Goal: Find specific page/section: Find specific page/section

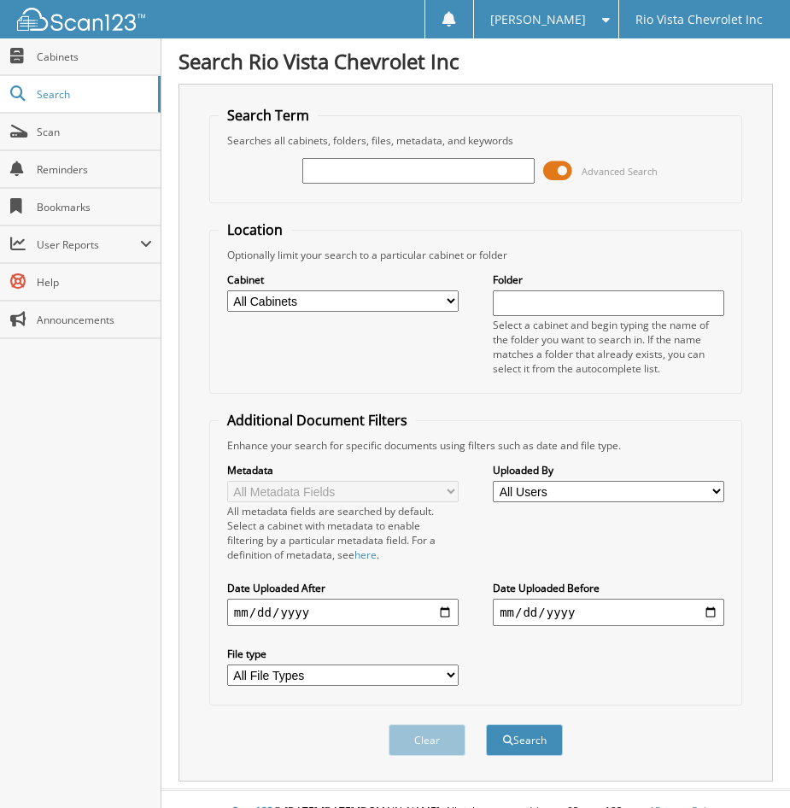
click at [367, 180] on input "text" at bounding box center [417, 171] width 231 height 26
type input "10815P"
click at [486, 724] on button "Search" at bounding box center [524, 740] width 77 height 32
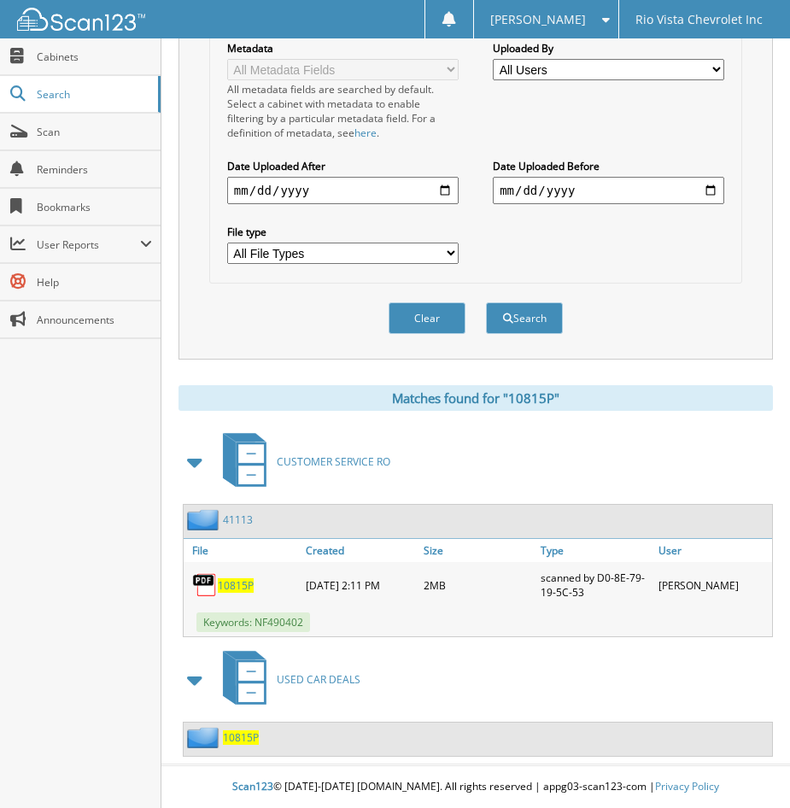
click at [244, 738] on span "10815P" at bounding box center [241, 737] width 36 height 15
